Goal: Transaction & Acquisition: Register for event/course

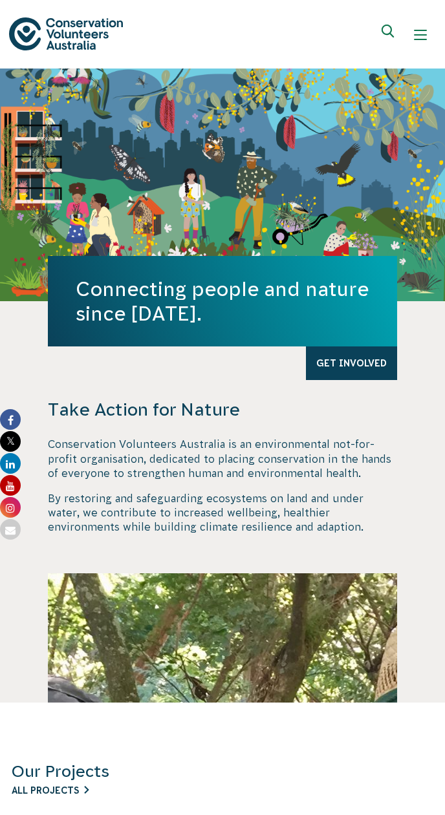
click at [51, 790] on span "All Projects" at bounding box center [45, 790] width 67 height 10
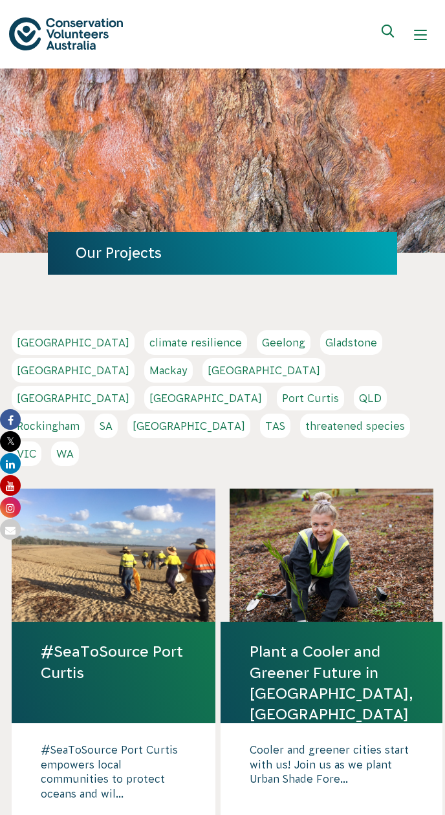
click at [331, 643] on span "Plant a Cooler and Greener Future in [GEOGRAPHIC_DATA], [GEOGRAPHIC_DATA]" at bounding box center [330, 682] width 163 height 79
